Goal: Complete application form

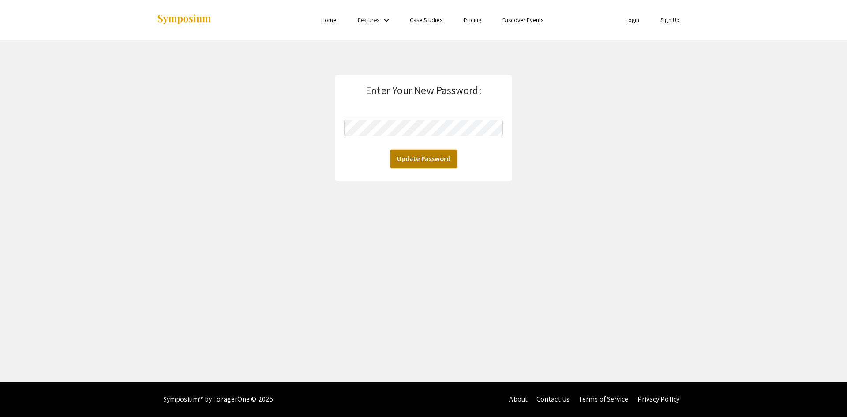
click at [426, 152] on button "Update Password" at bounding box center [423, 158] width 67 height 19
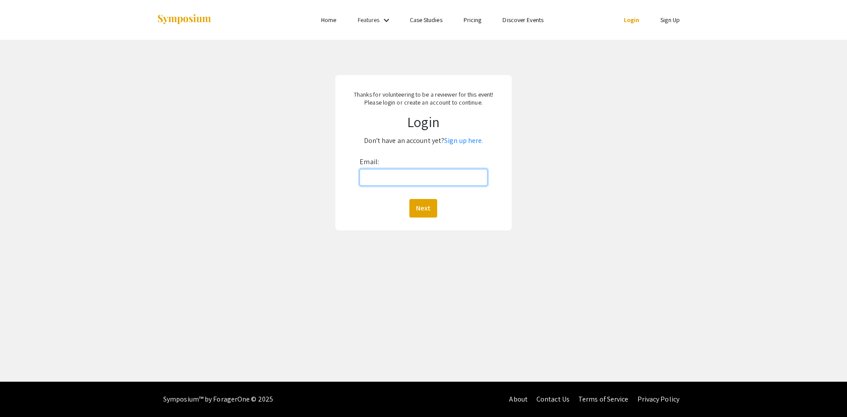
click at [378, 183] on input "Email:" at bounding box center [422, 177] width 127 height 17
type input "nvaughan@broward.edu"
click at [426, 205] on button "Next" at bounding box center [423, 208] width 28 height 19
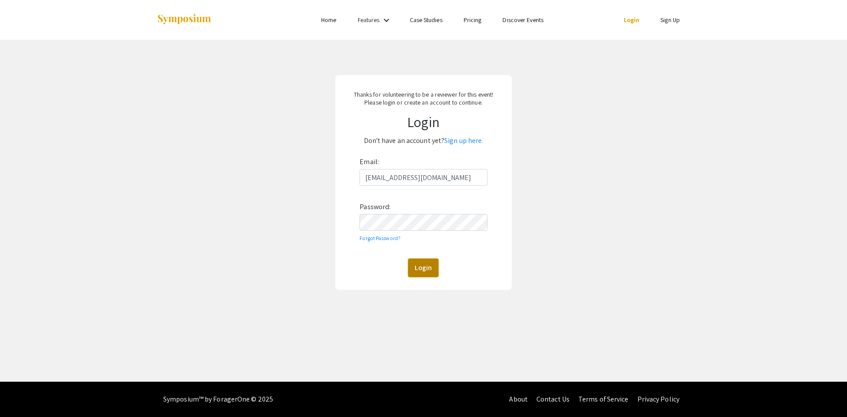
click at [422, 270] on button "Login" at bounding box center [423, 267] width 30 height 19
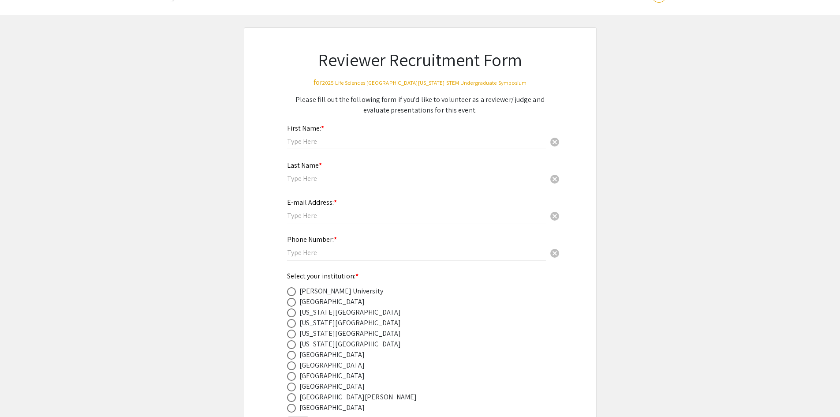
scroll to position [44, 0]
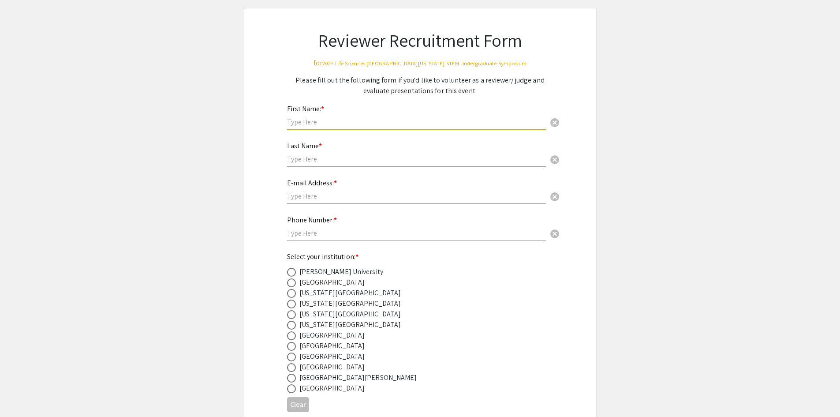
click at [328, 120] on input "text" at bounding box center [416, 121] width 259 height 9
type input "Nichole"
type input "A Hinds"
click at [551, 161] on span "cancel" at bounding box center [554, 159] width 11 height 11
click at [429, 159] on input "text" at bounding box center [416, 158] width 259 height 9
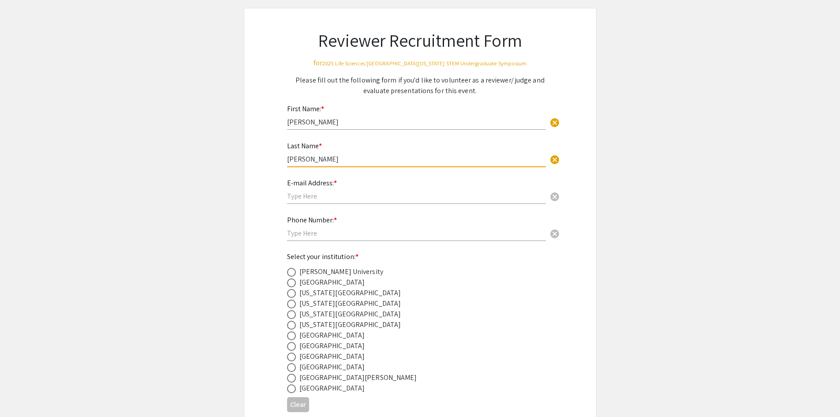
type input "Vaughan"
click at [392, 197] on input "text" at bounding box center [416, 195] width 259 height 9
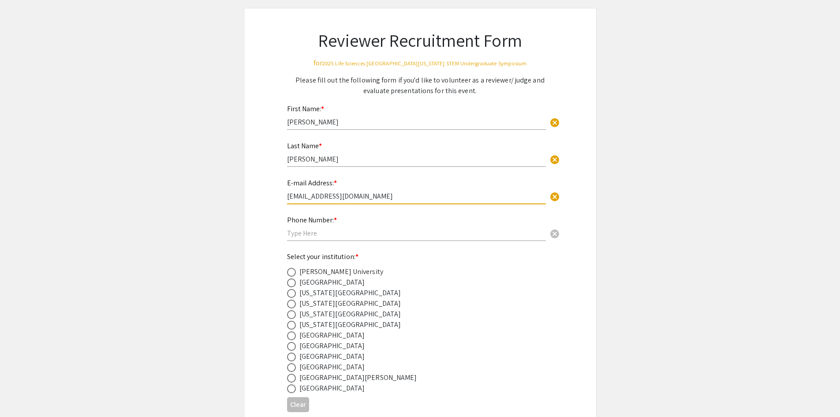
type input "nvaughan@broward.edu"
click at [357, 233] on input "text" at bounding box center [416, 232] width 259 height 9
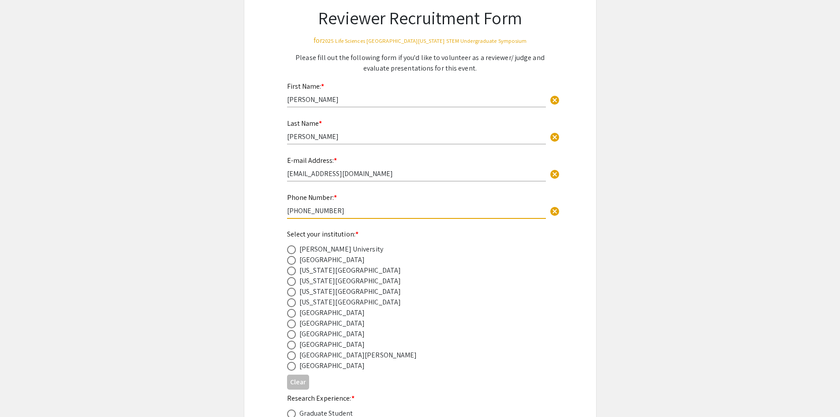
scroll to position [88, 0]
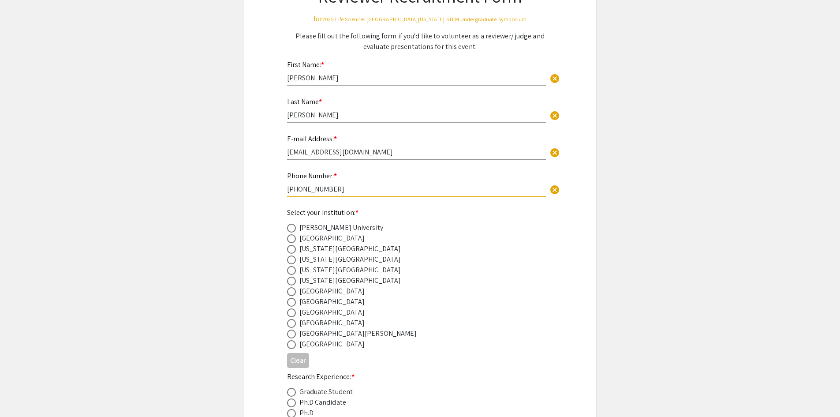
type input "954-201-6553"
click at [321, 241] on div "Broward College" at bounding box center [332, 238] width 66 height 11
click at [294, 235] on span at bounding box center [291, 238] width 9 height 9
click at [294, 235] on input "radio" at bounding box center [291, 238] width 9 height 9
radio input "true"
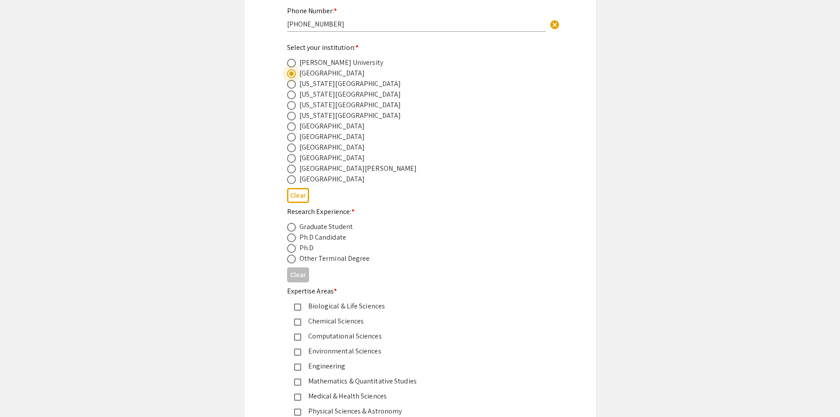
scroll to position [265, 0]
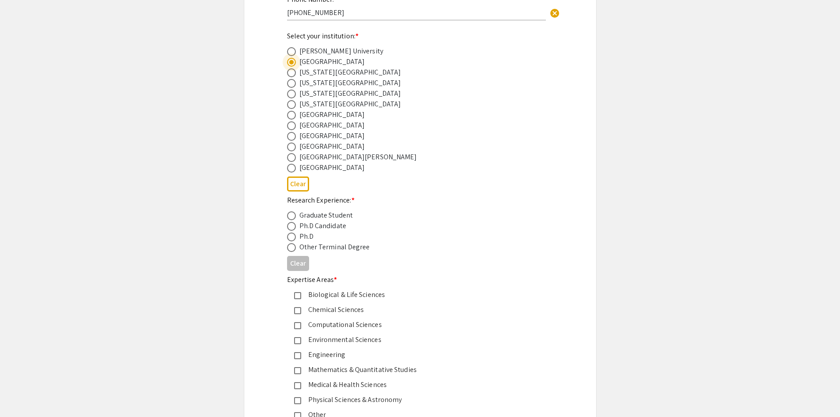
click at [293, 235] on span at bounding box center [291, 236] width 9 height 9
click at [293, 235] on input "radio" at bounding box center [291, 236] width 9 height 9
radio input "true"
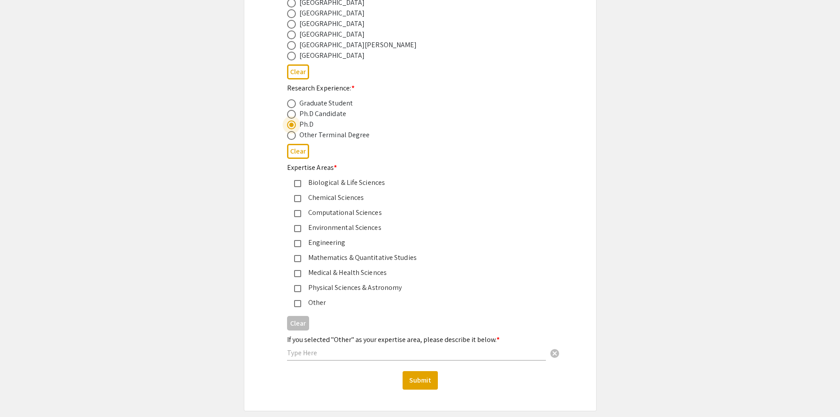
scroll to position [397, 0]
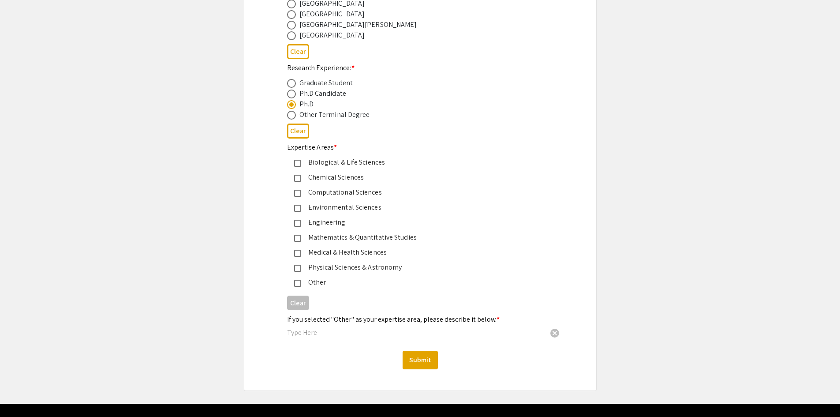
click at [299, 164] on mat-pseudo-checkbox at bounding box center [297, 163] width 7 height 7
click at [297, 206] on mat-pseudo-checkbox at bounding box center [297, 208] width 7 height 7
click at [297, 253] on mat-pseudo-checkbox at bounding box center [297, 253] width 7 height 7
click at [422, 359] on button "Submit" at bounding box center [420, 360] width 35 height 19
click at [298, 326] on div "If you selected "Other" as your expertise area, please describe it below. * can…" at bounding box center [416, 323] width 259 height 34
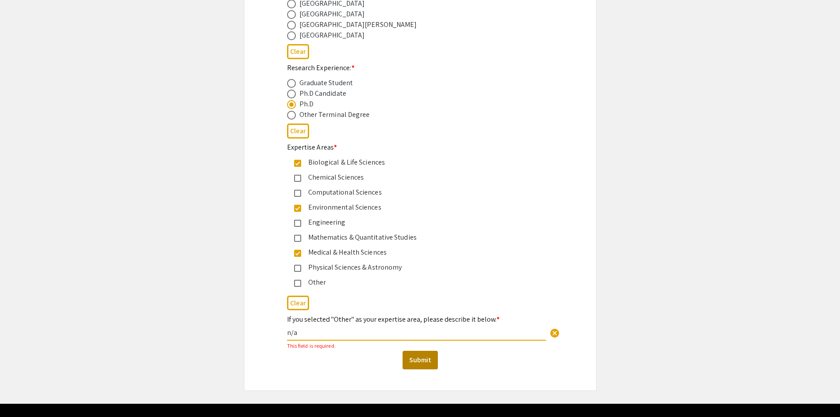
type input "n/a"
click at [415, 362] on button "Submit" at bounding box center [420, 360] width 35 height 19
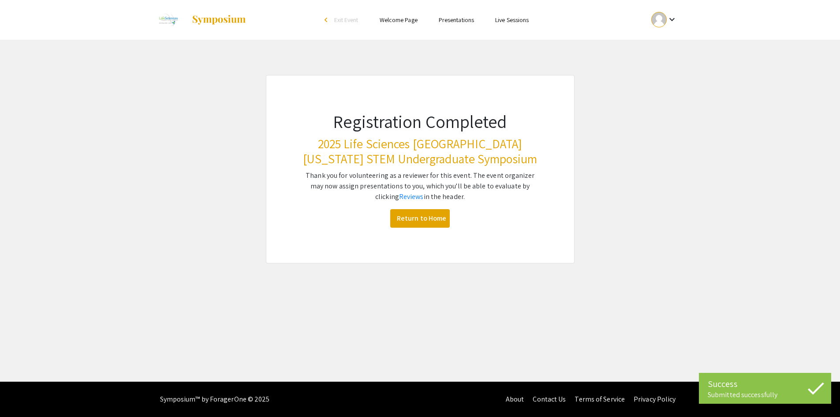
scroll to position [0, 0]
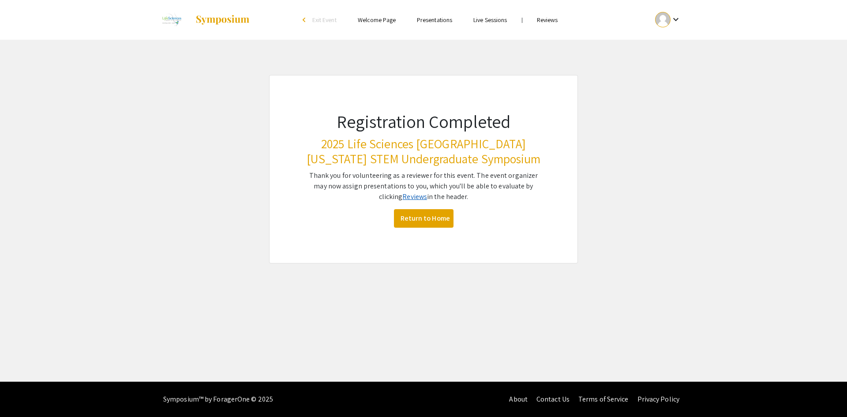
click at [406, 198] on link "Reviews" at bounding box center [414, 196] width 25 height 9
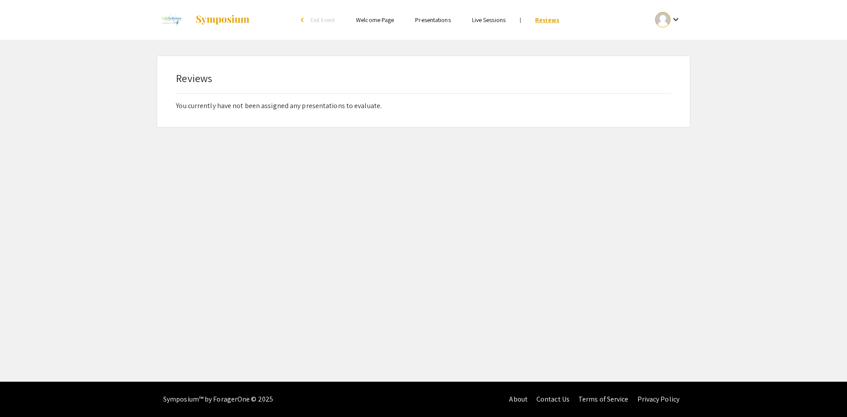
click at [552, 22] on link "Reviews" at bounding box center [547, 20] width 24 height 8
click at [677, 19] on mat-icon "keyboard_arrow_down" at bounding box center [675, 19] width 11 height 11
click at [677, 19] on div at bounding box center [423, 208] width 847 height 417
click at [433, 21] on link "Presentations" at bounding box center [432, 20] width 35 height 8
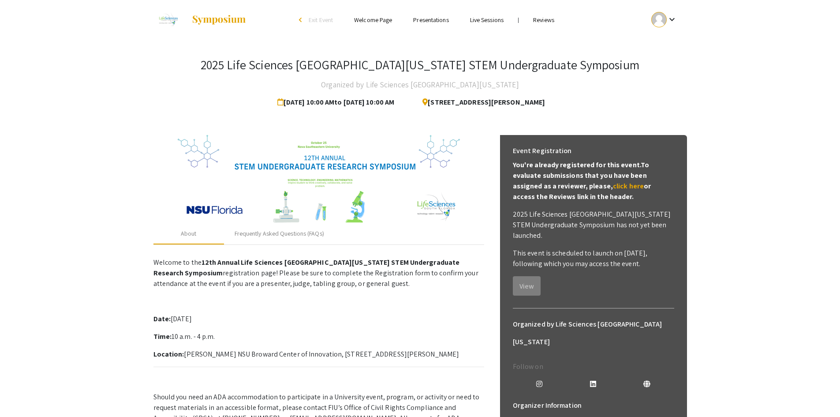
click at [543, 22] on link "Reviews" at bounding box center [543, 20] width 21 height 8
